Goal: Find specific page/section: Find specific page/section

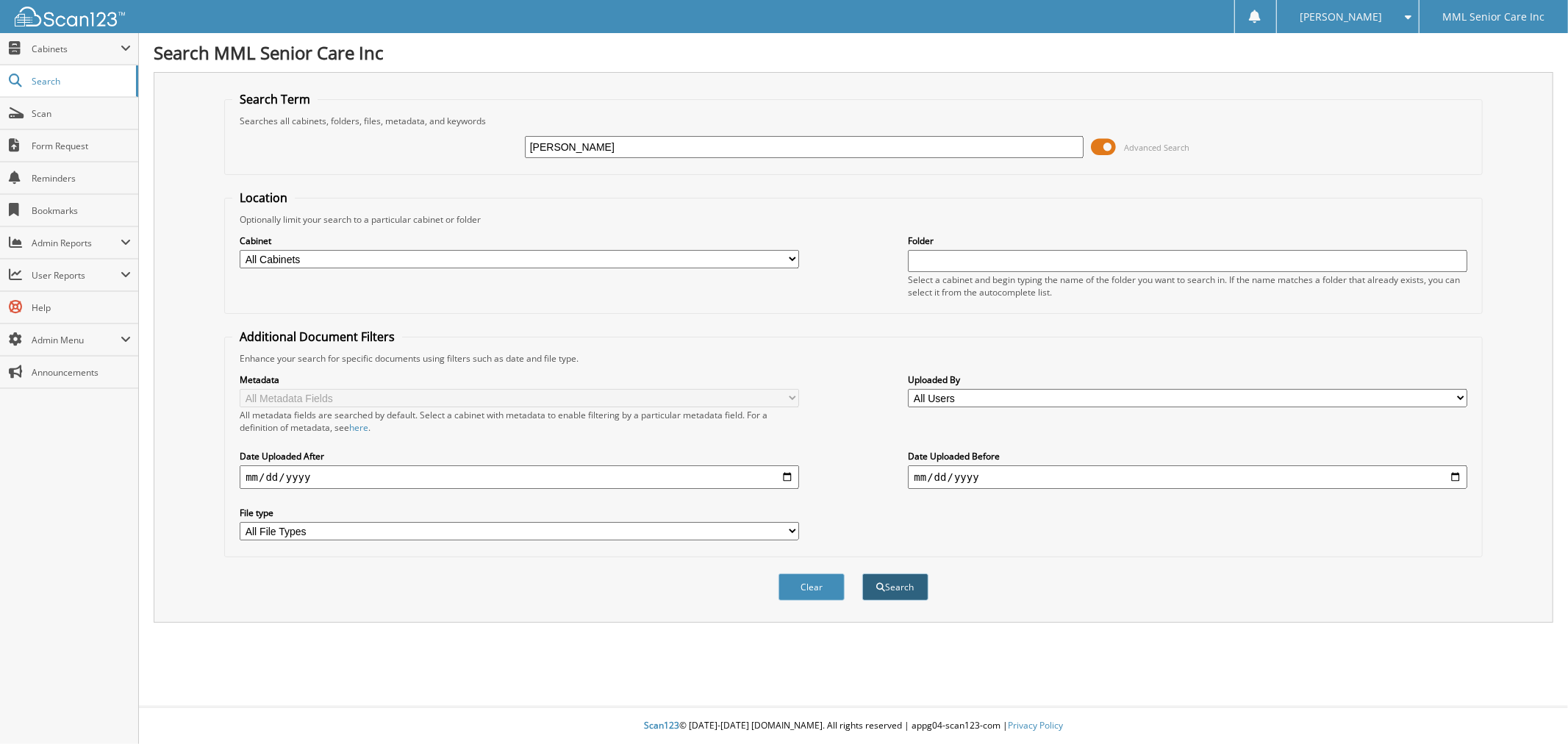
type input "[PERSON_NAME]"
click at [880, 580] on button "Search" at bounding box center [895, 587] width 66 height 27
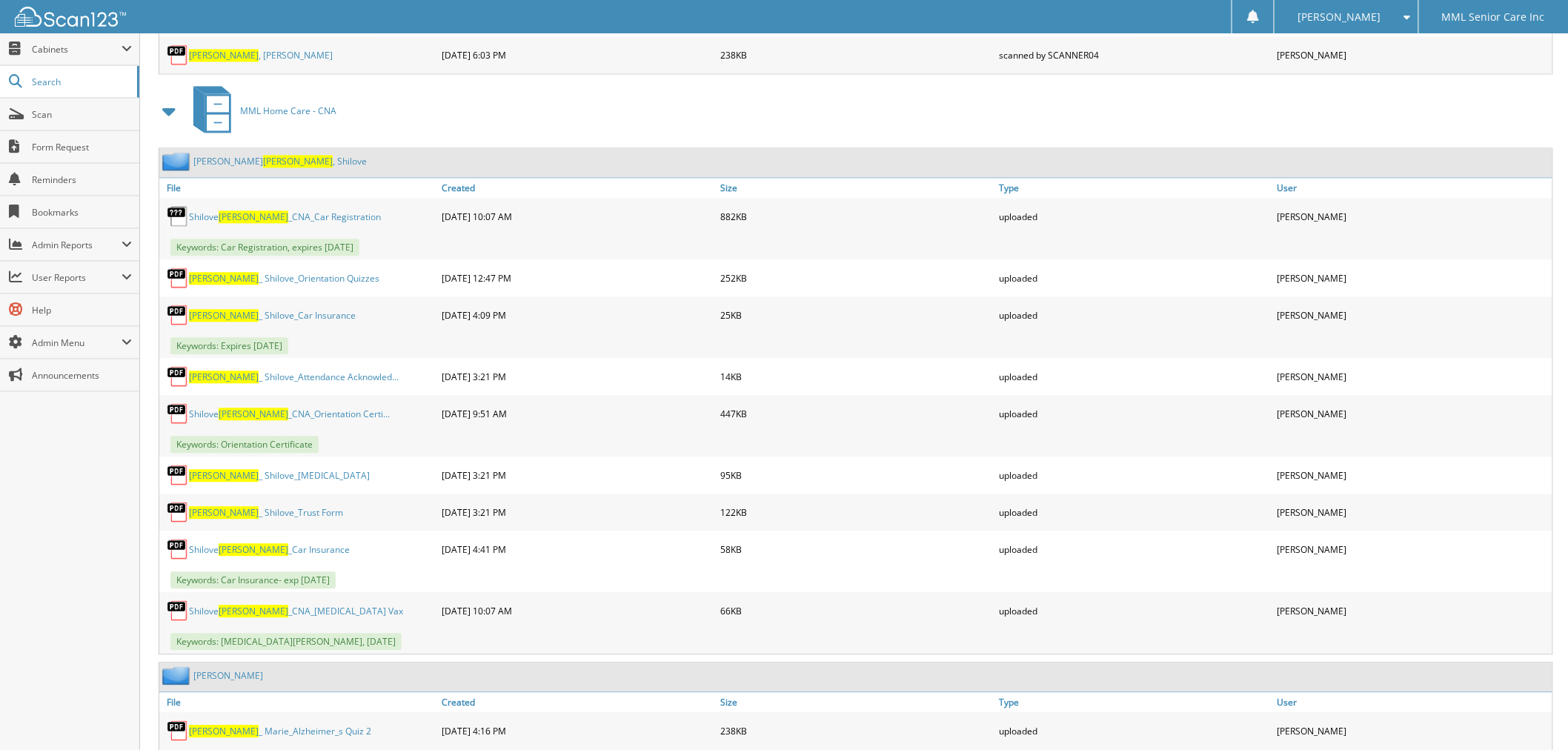
scroll to position [8065, 0]
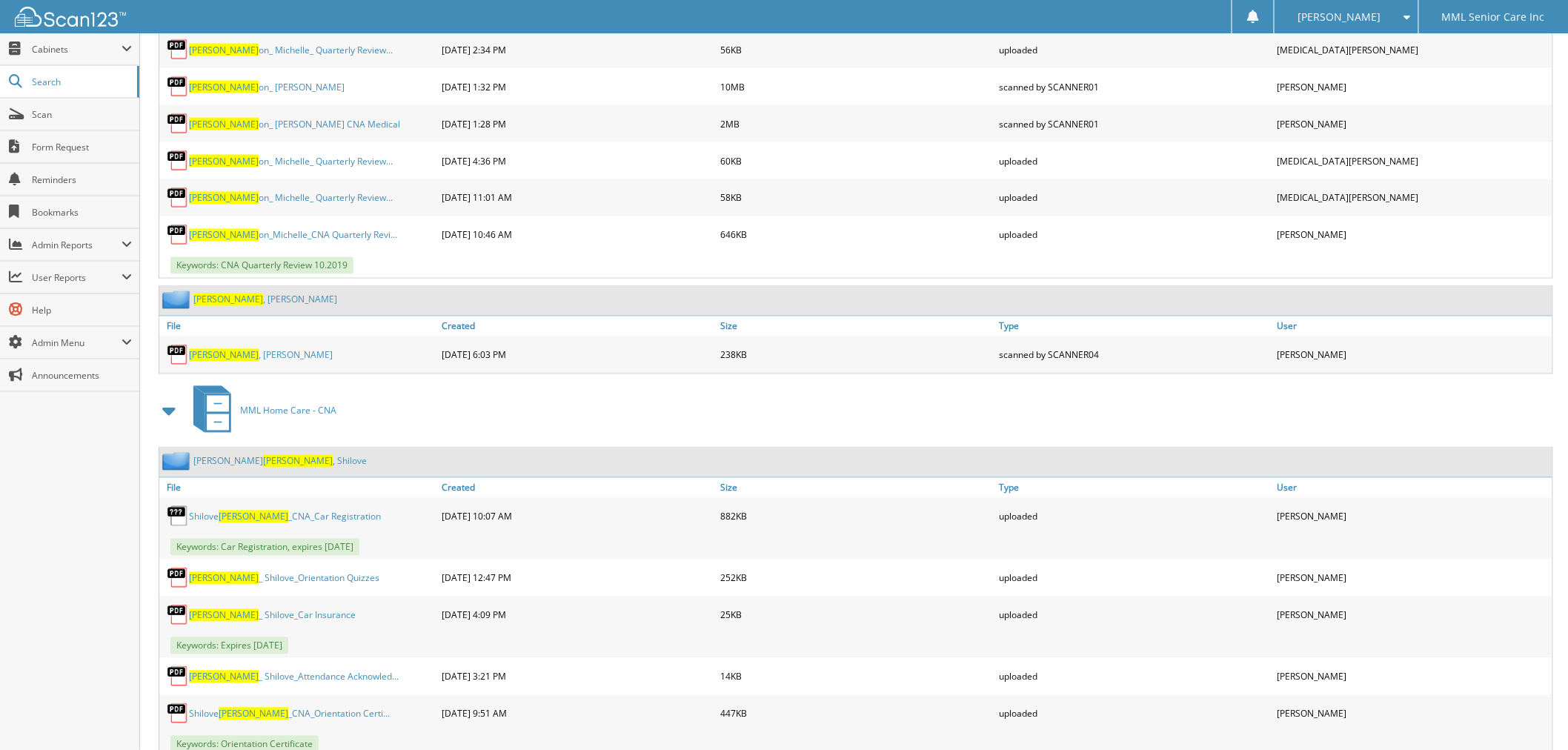
click at [217, 455] on link "[PERSON_NAME] , [PERSON_NAME]" at bounding box center [280, 461] width 173 height 12
